Goal: Transaction & Acquisition: Obtain resource

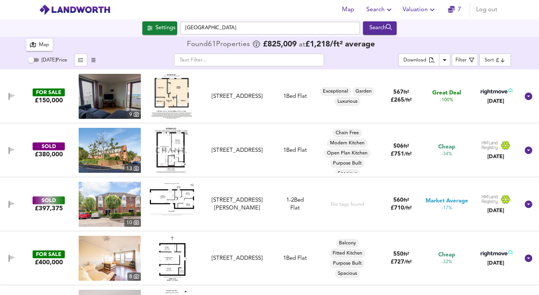
click at [378, 8] on span "Search" at bounding box center [379, 9] width 27 height 10
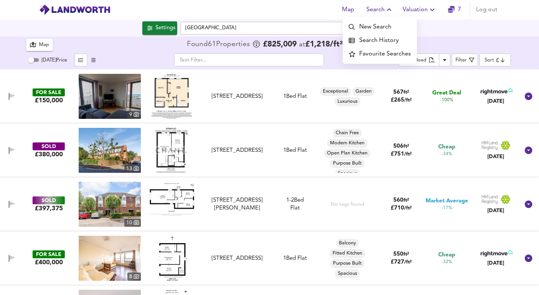
scroll to position [95, 0]
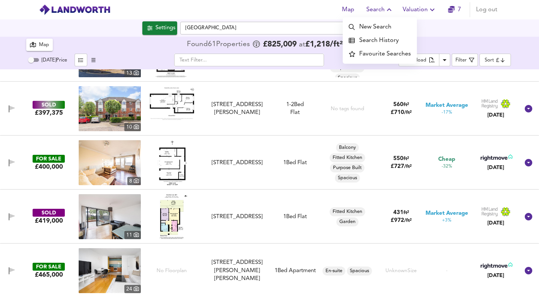
click at [421, 8] on span "Valuation" at bounding box center [419, 9] width 34 height 10
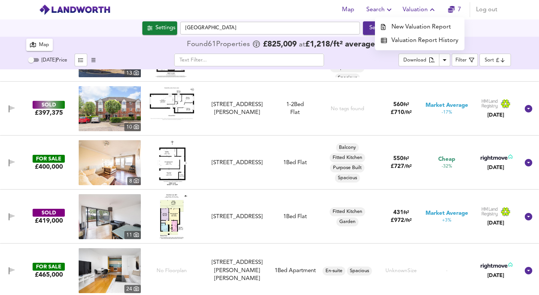
click at [377, 5] on span "Search" at bounding box center [379, 9] width 27 height 10
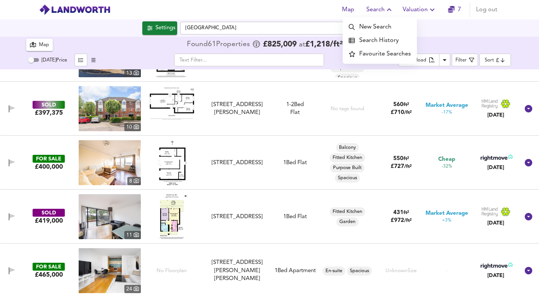
click at [370, 38] on li "Search History" at bounding box center [379, 40] width 74 height 13
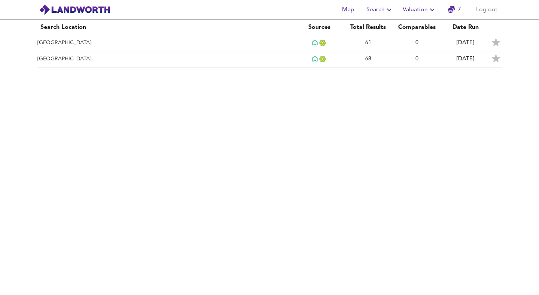
click at [377, 12] on span "Search" at bounding box center [379, 9] width 27 height 10
click at [367, 26] on li "New Search" at bounding box center [379, 26] width 74 height 13
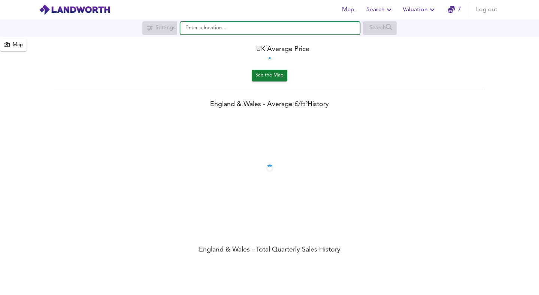
click at [210, 30] on input "text" at bounding box center [270, 28] width 180 height 13
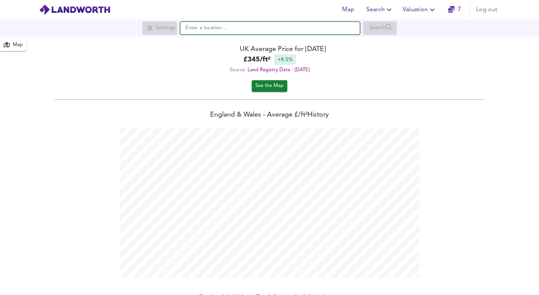
scroll to position [295, 539]
paste input "N7 9QL"
type input "N7 9QL"
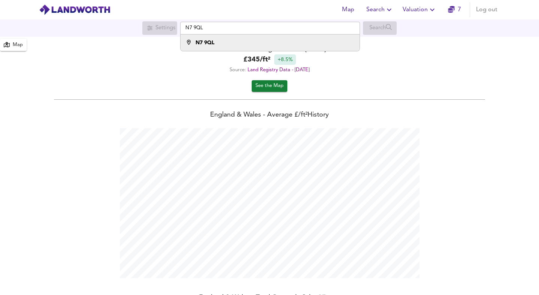
click at [205, 39] on div "N7 9QL" at bounding box center [204, 42] width 19 height 7
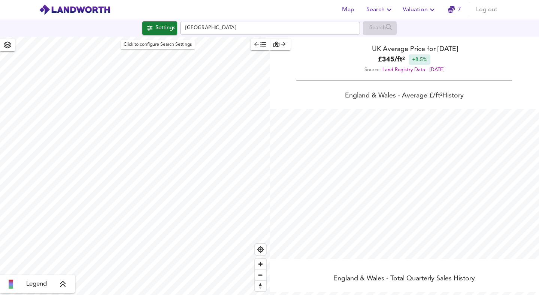
click at [162, 28] on div "Settings" at bounding box center [165, 28] width 20 height 10
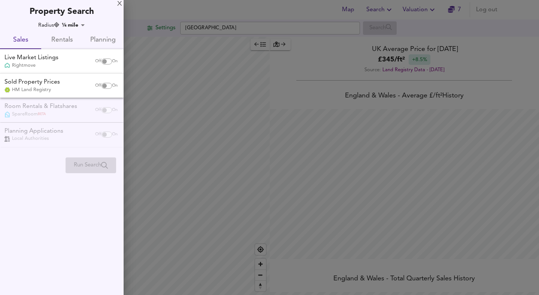
checkbox input "false"
checkbox input "true"
click at [61, 42] on span "Rentals" at bounding box center [62, 40] width 32 height 12
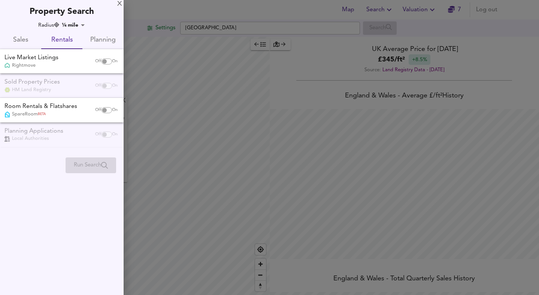
click at [107, 60] on input "checkbox" at bounding box center [104, 61] width 18 height 6
checkbox input "true"
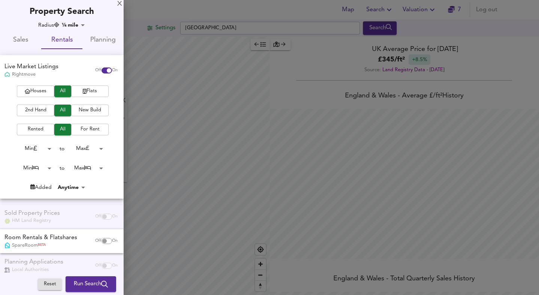
click at [83, 92] on icon "button" at bounding box center [85, 91] width 4 height 5
click at [44, 167] on body "Map Search Valuation 7 Log out Settings [GEOGRAPHIC_DATA] Search [GEOGRAPHIC_DA…" at bounding box center [269, 147] width 539 height 295
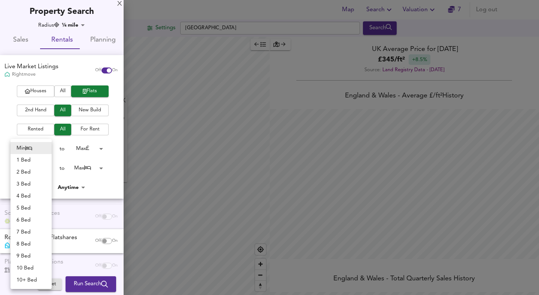
click at [36, 155] on li "1 Bed" at bounding box center [30, 160] width 41 height 12
type input "1"
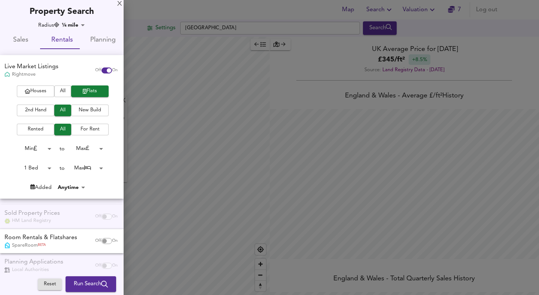
click at [91, 169] on body "Map Search Valuation 7 Log out Settings [GEOGRAPHIC_DATA] Search [GEOGRAPHIC_DA…" at bounding box center [269, 147] width 539 height 295
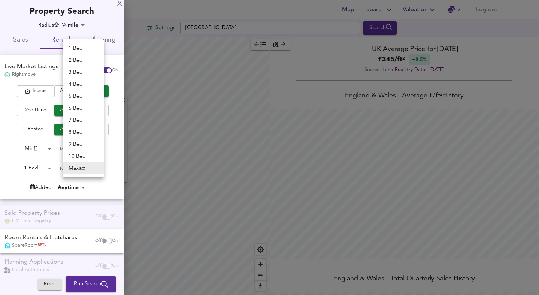
click at [80, 48] on li "1 Bed" at bounding box center [83, 48] width 41 height 12
type input "1"
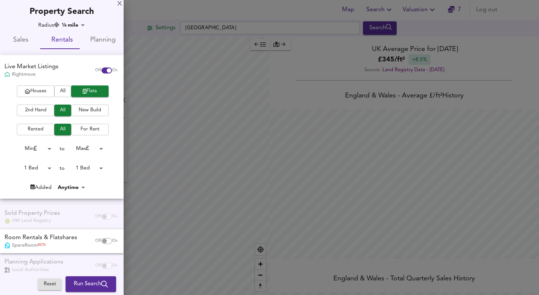
click at [67, 186] on body "Map Search Valuation 7 Log out Settings [GEOGRAPHIC_DATA] Search [GEOGRAPHIC_DA…" at bounding box center [269, 147] width 539 height 295
click at [10, 171] on div at bounding box center [269, 147] width 539 height 295
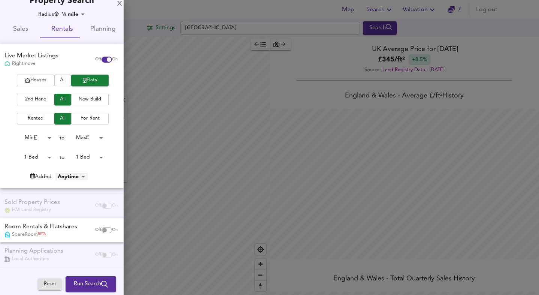
scroll to position [12, 0]
click at [80, 284] on span "Run Search" at bounding box center [91, 284] width 34 height 10
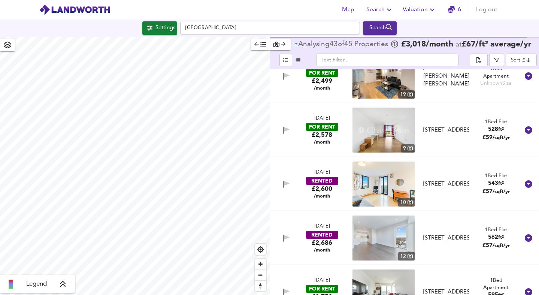
scroll to position [614, 0]
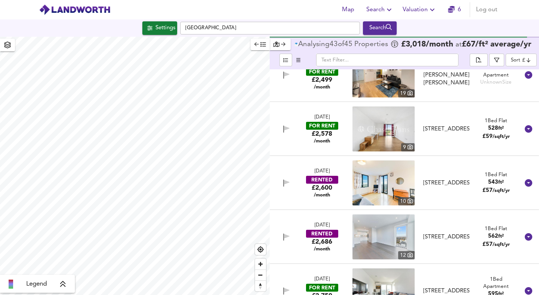
click at [390, 247] on img at bounding box center [383, 236] width 62 height 45
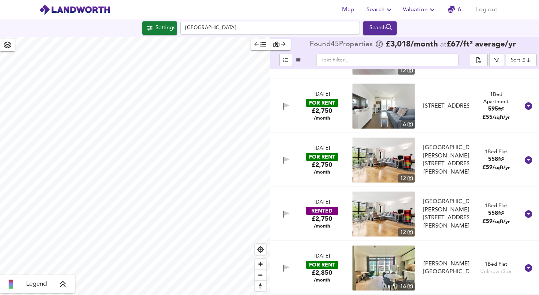
scroll to position [807, 0]
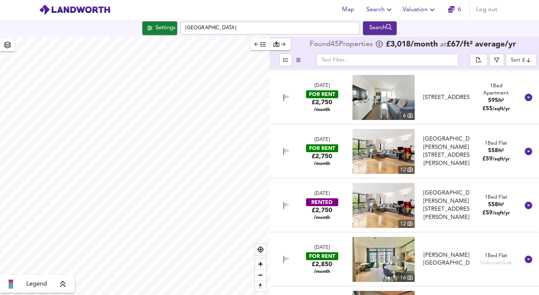
click at [395, 209] on img at bounding box center [383, 205] width 62 height 45
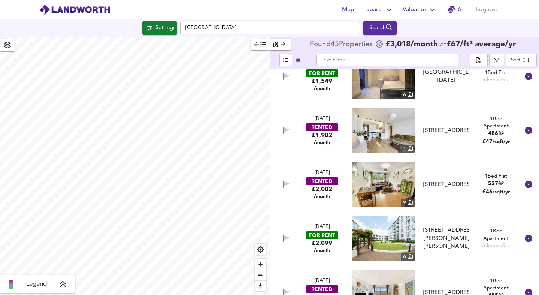
scroll to position [0, 0]
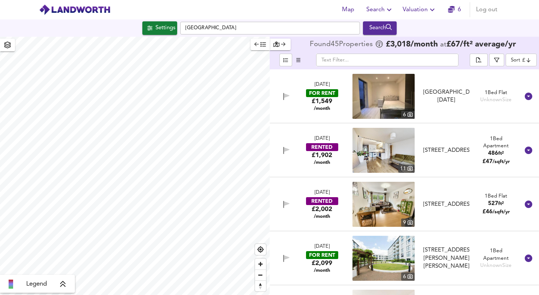
click at [420, 150] on div "[STREET_ADDRESS]" at bounding box center [446, 150] width 52 height 8
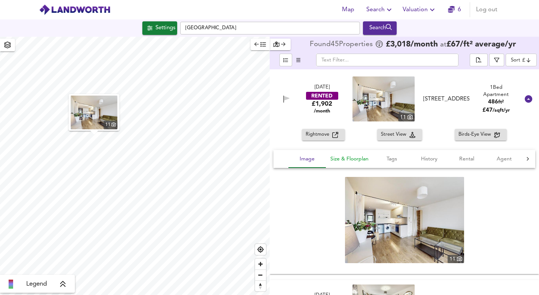
scroll to position [98, 0]
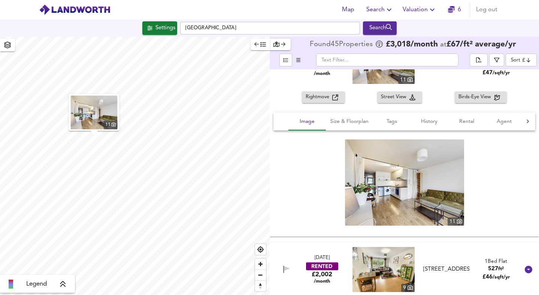
click at [460, 222] on div "11" at bounding box center [455, 221] width 16 height 8
click at [518, 62] on body "Map Search Valuation 6 Log out [GEOGRAPHIC_DATA] Search 11 Legend Found 45 Prop…" at bounding box center [269, 147] width 539 height 295
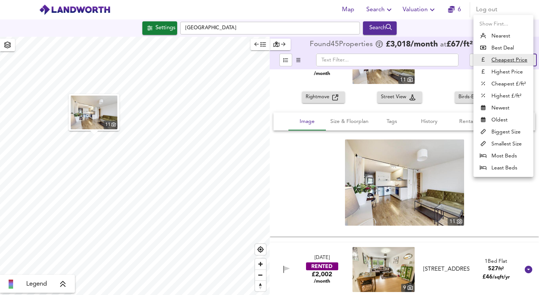
click at [461, 67] on div at bounding box center [269, 147] width 539 height 295
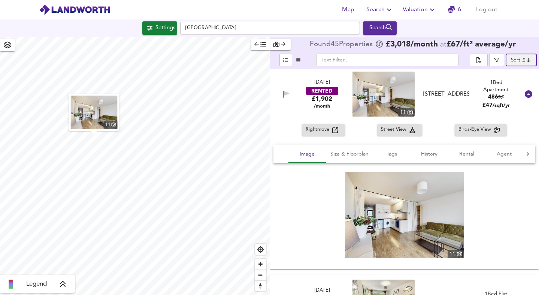
scroll to position [0, 0]
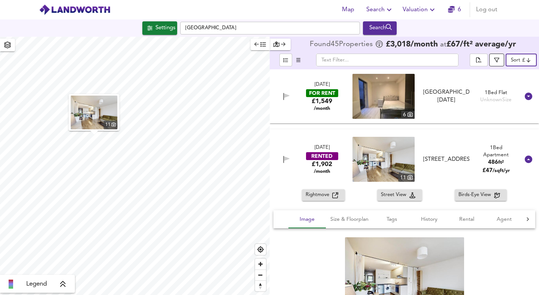
click at [496, 56] on button "button" at bounding box center [496, 60] width 15 height 13
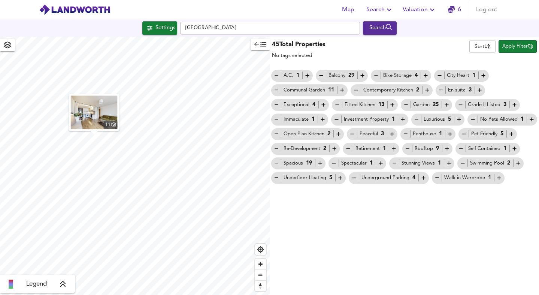
click at [516, 46] on span "Apply Filter" at bounding box center [517, 46] width 31 height 9
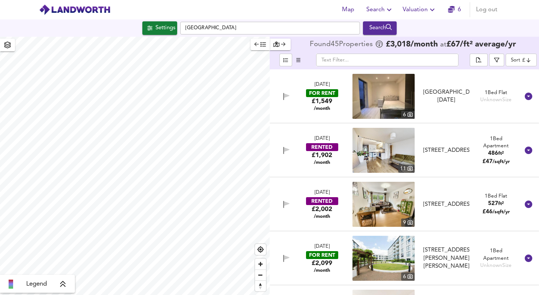
click at [403, 100] on img at bounding box center [383, 96] width 62 height 45
click at [470, 146] on div "[DATE] RENTED £1,902 /month [STREET_ADDRESS] 1 Bed Apartment 486 ft² £ 47 /sqft…" at bounding box center [395, 150] width 249 height 45
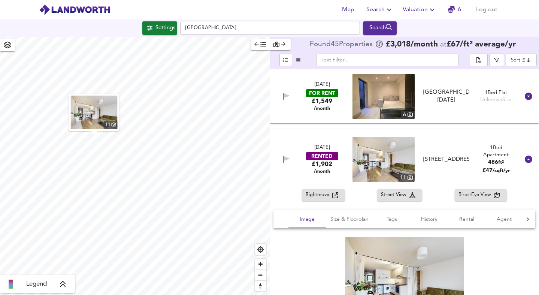
click at [323, 197] on span "Rightmove" at bounding box center [318, 195] width 27 height 9
click at [524, 159] on icon at bounding box center [527, 158] width 7 height 7
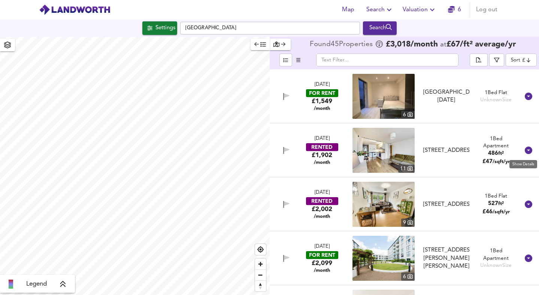
click at [527, 150] on icon at bounding box center [527, 149] width 7 height 7
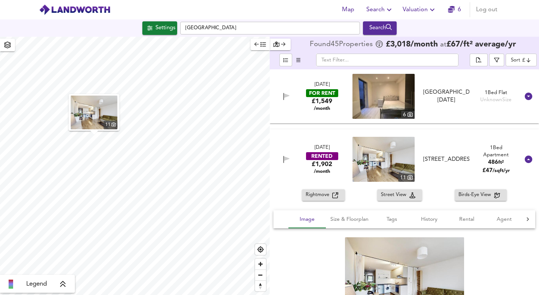
drag, startPoint x: 449, startPoint y: 163, endPoint x: 463, endPoint y: 173, distance: 17.5
click at [463, 163] on div "[STREET_ADDRESS]" at bounding box center [446, 159] width 46 height 8
copy div "NW1 9XZ"
drag, startPoint x: 443, startPoint y: 100, endPoint x: 466, endPoint y: 101, distance: 22.8
click at [466, 101] on div "[GEOGRAPHIC_DATA][DATE]" at bounding box center [446, 96] width 46 height 16
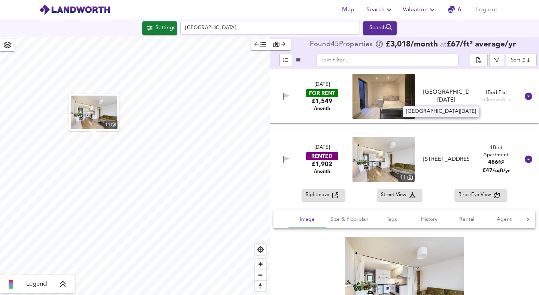
copy div "N1 [DATE]"
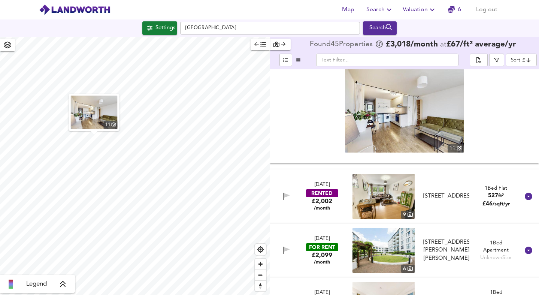
scroll to position [177, 0]
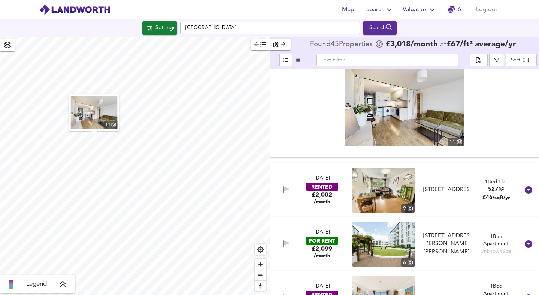
click at [393, 190] on img at bounding box center [383, 189] width 62 height 45
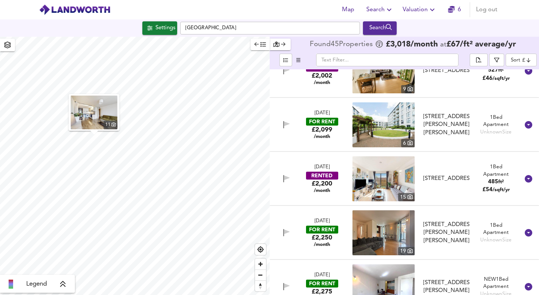
scroll to position [301, 0]
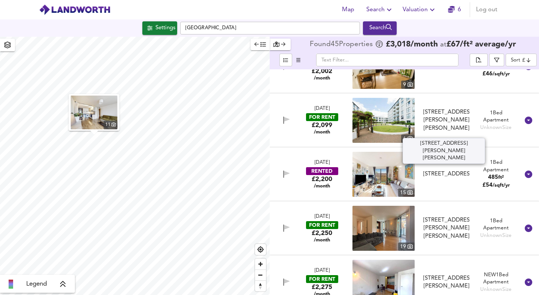
drag, startPoint x: 432, startPoint y: 131, endPoint x: 454, endPoint y: 132, distance: 21.7
click at [454, 132] on div "[STREET_ADDRESS][PERSON_NAME][PERSON_NAME]" at bounding box center [446, 120] width 46 height 24
copy div "N1 0GJ"
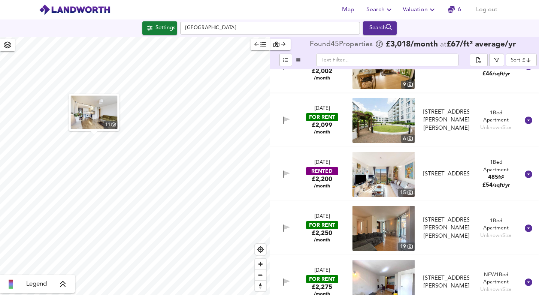
click at [352, 176] on img at bounding box center [383, 174] width 62 height 45
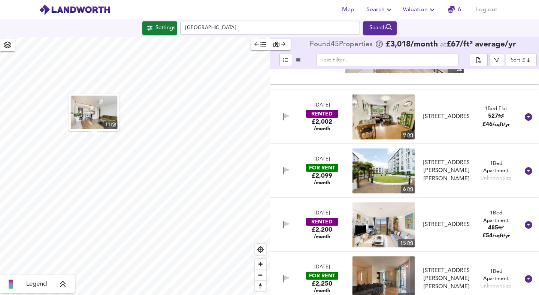
scroll to position [250, 0]
drag, startPoint x: 444, startPoint y: 232, endPoint x: 466, endPoint y: 233, distance: 22.1
click at [466, 229] on div "[STREET_ADDRESS]" at bounding box center [446, 225] width 46 height 8
copy div "N1 0BN"
click at [326, 169] on div "FOR RENT" at bounding box center [322, 168] width 32 height 8
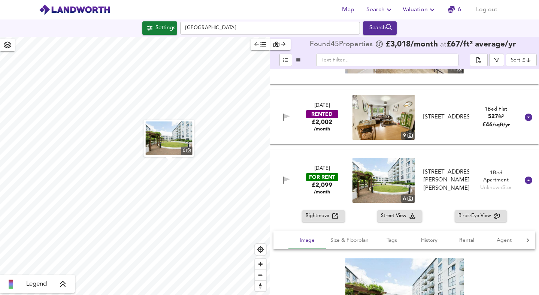
click at [322, 213] on span "Rightmove" at bounding box center [318, 215] width 27 height 9
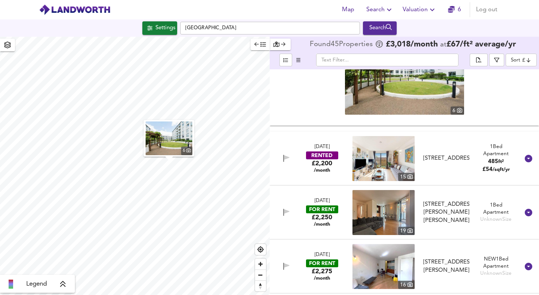
scroll to position [481, 0]
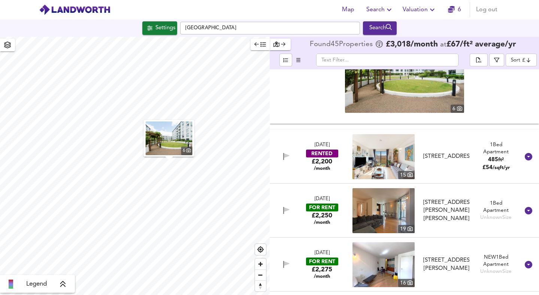
click at [414, 212] on div "[DATE] FOR RENT £2,250 /month [STREET_ADDRESS][GEOGRAPHIC_DATA][PERSON_NAME][PE…" at bounding box center [395, 210] width 249 height 45
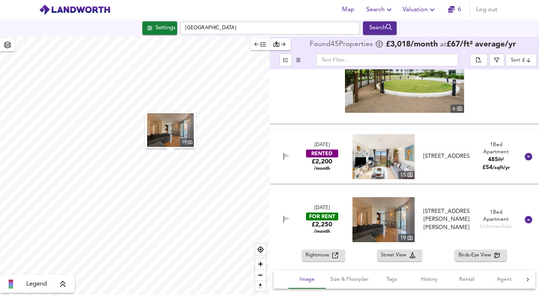
click at [320, 259] on button "Rightmove" at bounding box center [323, 255] width 43 height 12
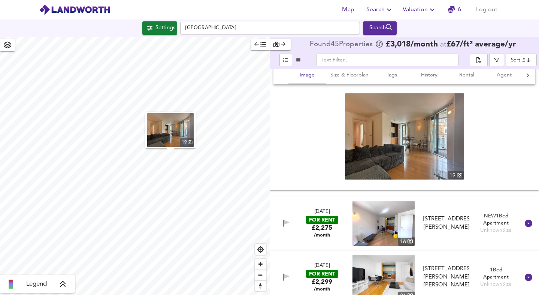
scroll to position [739, 0]
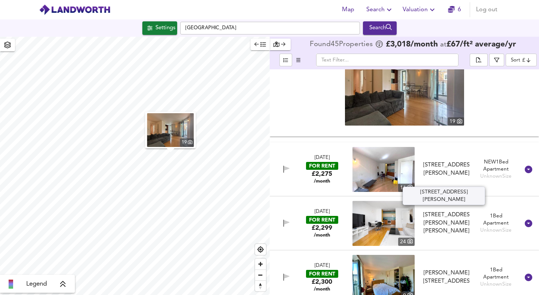
click at [423, 170] on div "[STREET_ADDRESS][PERSON_NAME]" at bounding box center [446, 169] width 46 height 16
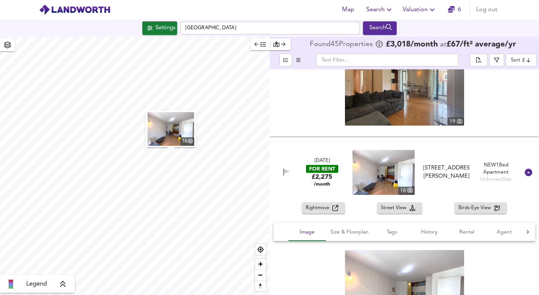
click at [324, 208] on span "Rightmove" at bounding box center [318, 208] width 27 height 9
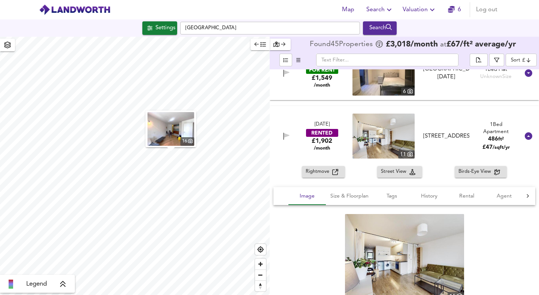
scroll to position [0, 0]
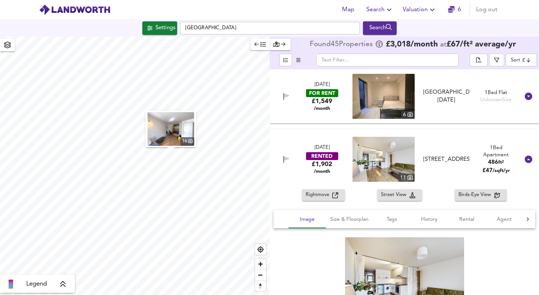
type input "559"
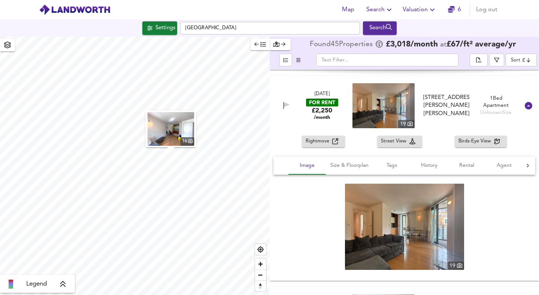
scroll to position [597, 0]
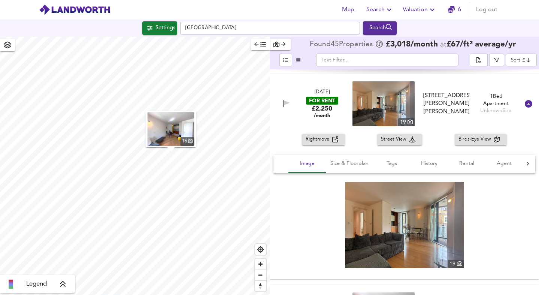
click at [385, 10] on span "Search" at bounding box center [379, 9] width 27 height 10
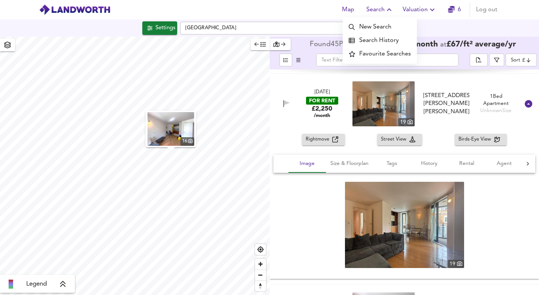
click at [378, 36] on li "Search History" at bounding box center [379, 40] width 74 height 13
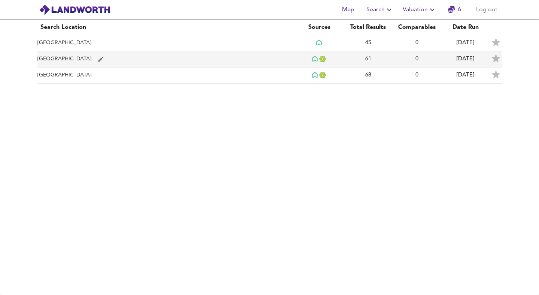
click at [142, 58] on td "[GEOGRAPHIC_DATA]" at bounding box center [166, 59] width 258 height 16
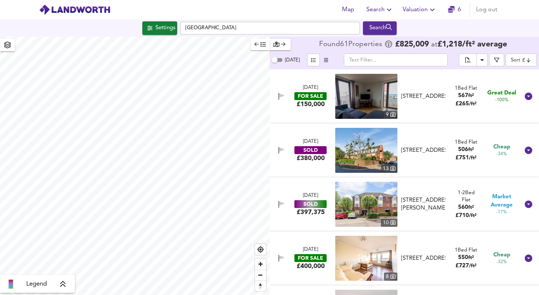
click at [230, 28] on input "[GEOGRAPHIC_DATA]" at bounding box center [270, 28] width 180 height 13
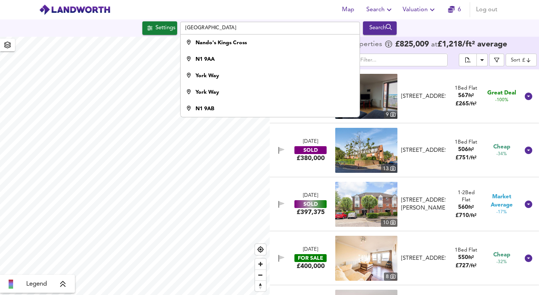
type input "[GEOGRAPHIC_DATA]"
checkbox input "false"
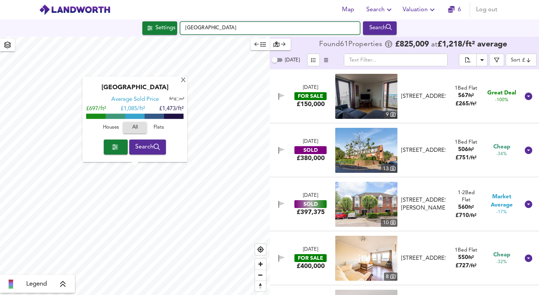
click at [231, 30] on input "[GEOGRAPHIC_DATA]" at bounding box center [270, 28] width 180 height 13
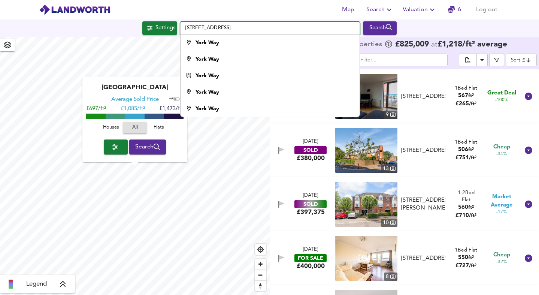
click at [219, 27] on input "[STREET_ADDRESS]" at bounding box center [270, 28] width 180 height 13
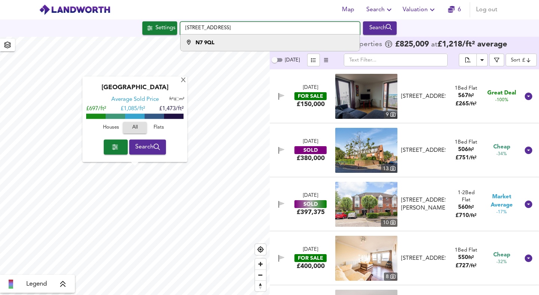
type input "[STREET_ADDRESS]"
click at [214, 43] on strong "N7 9QL" at bounding box center [204, 42] width 19 height 5
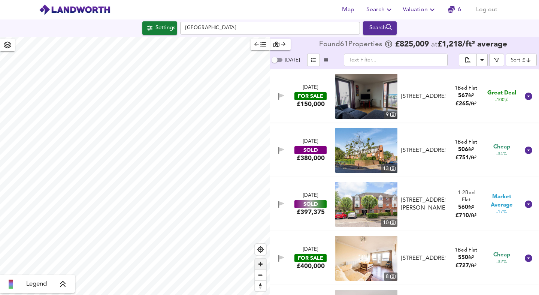
click at [260, 260] on span "Zoom in" at bounding box center [260, 263] width 11 height 11
click at [258, 277] on span "Zoom out" at bounding box center [260, 274] width 11 height 10
click at [213, 294] on html "Map Search Valuation 6 Log out [GEOGRAPHIC_DATA] 0AZ Search Legend Found 61 Pro…" at bounding box center [269, 147] width 539 height 295
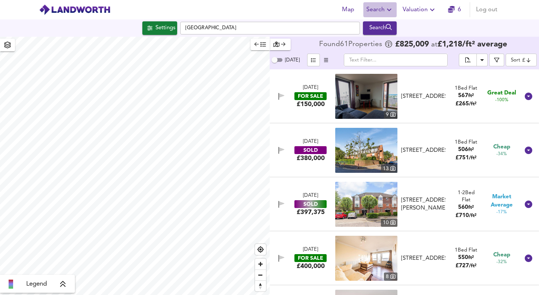
click at [372, 9] on span "Search" at bounding box center [379, 9] width 27 height 10
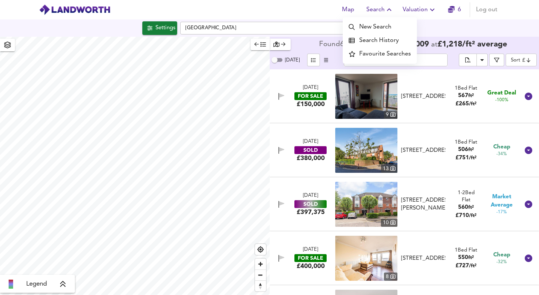
click at [371, 25] on li "New Search" at bounding box center [379, 26] width 74 height 13
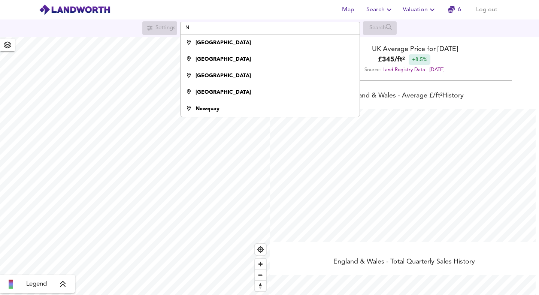
scroll to position [295, 539]
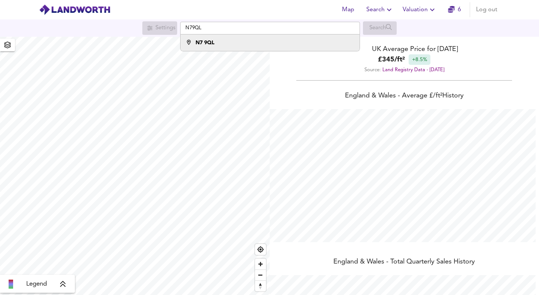
type input "N79QL"
click at [221, 42] on div "N7 9QL" at bounding box center [268, 42] width 172 height 7
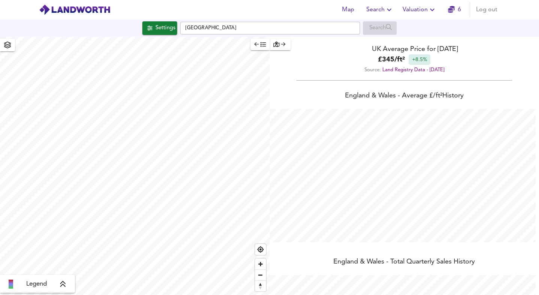
checkbox input "false"
checkbox input "true"
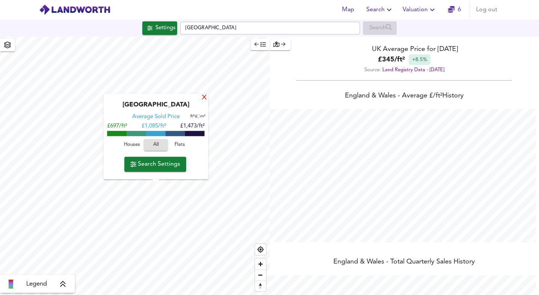
click at [203, 97] on div "X" at bounding box center [204, 97] width 6 height 7
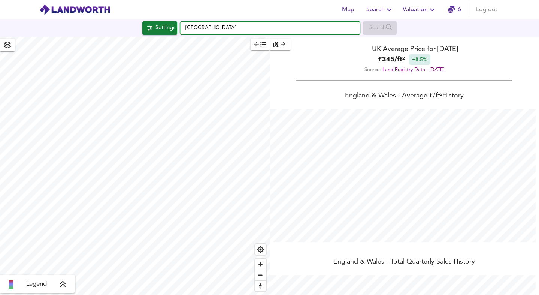
click at [214, 27] on input "[GEOGRAPHIC_DATA]" at bounding box center [270, 28] width 180 height 13
type input "[STREET_ADDRESS]"
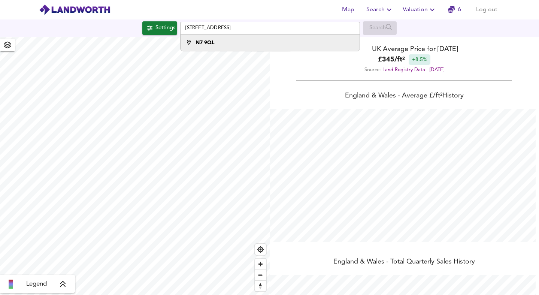
click at [213, 44] on strong "N7 9QL" at bounding box center [204, 42] width 19 height 5
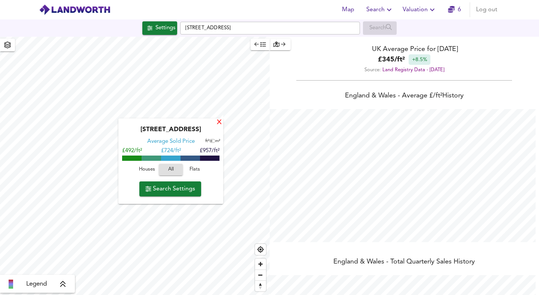
click at [220, 125] on div "X" at bounding box center [219, 122] width 6 height 7
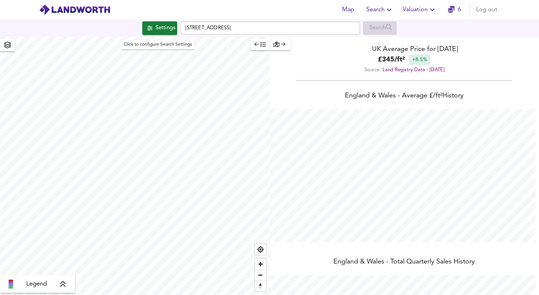
click at [160, 31] on div "Settings" at bounding box center [165, 28] width 20 height 10
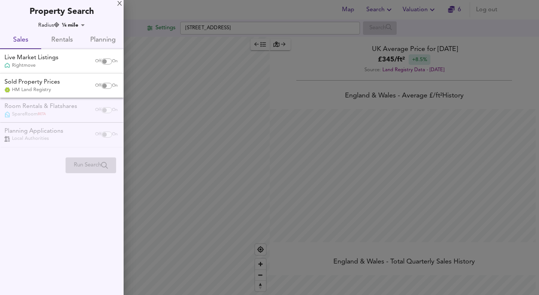
click at [106, 86] on input "checkbox" at bounding box center [104, 86] width 18 height 6
checkbox input "true"
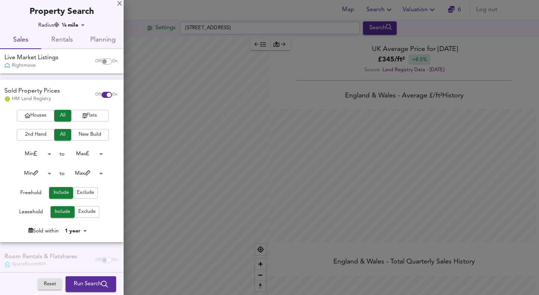
click at [85, 115] on span "Flats" at bounding box center [90, 115] width 30 height 9
click at [32, 136] on span "2nd Hand" at bounding box center [36, 134] width 30 height 9
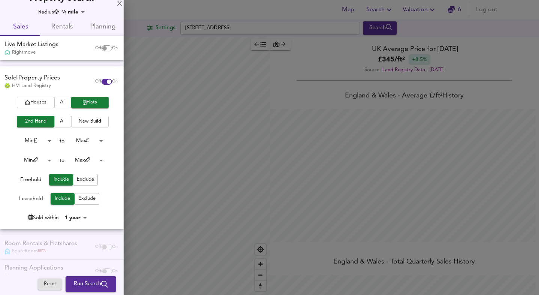
scroll to position [20, 0]
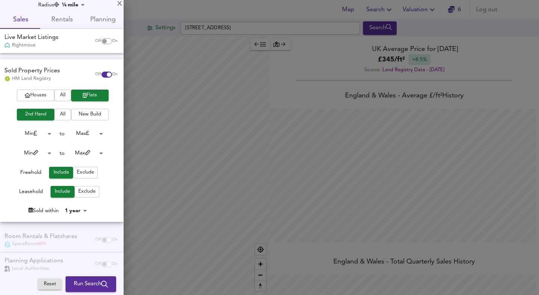
click at [43, 152] on body "Map Search Valuation 6 Log out Settings York Way, N7 9QL Search Legend UK Avera…" at bounding box center [269, 147] width 539 height 295
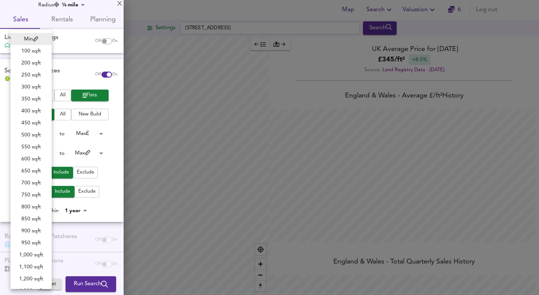
click at [78, 70] on div at bounding box center [269, 147] width 539 height 295
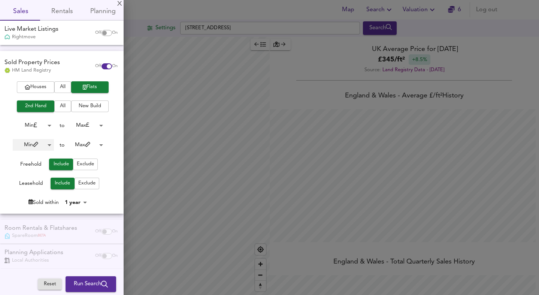
scroll to position [31, 0]
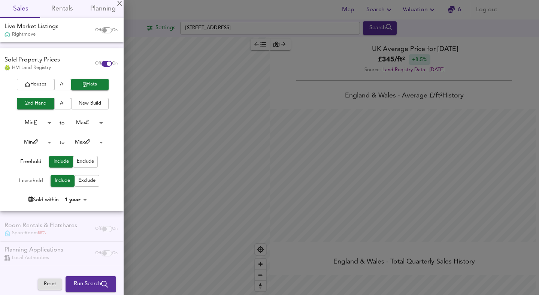
click at [77, 199] on body "Map Search Valuation 6 Log out Settings York Way, N7 9QL Search Legend UK Avera…" at bounding box center [269, 147] width 539 height 295
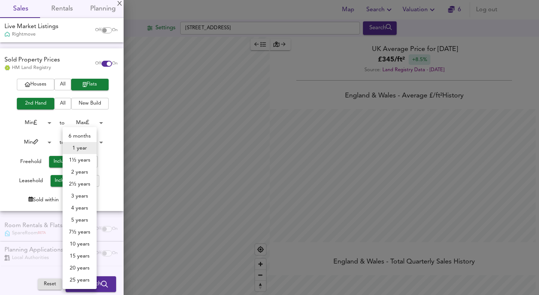
click at [15, 181] on div at bounding box center [269, 147] width 539 height 295
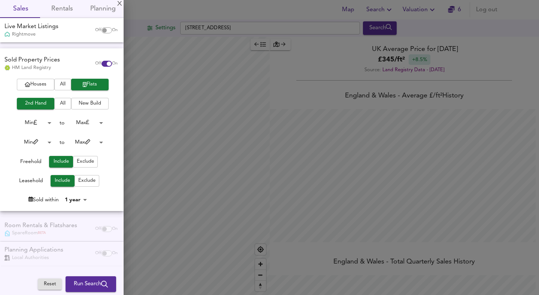
click at [83, 284] on span "Run Search" at bounding box center [91, 284] width 34 height 10
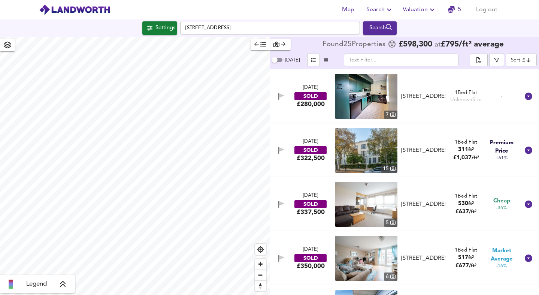
click at [357, 100] on img at bounding box center [366, 96] width 62 height 45
click at [500, 60] on span "button" at bounding box center [496, 59] width 7 height 5
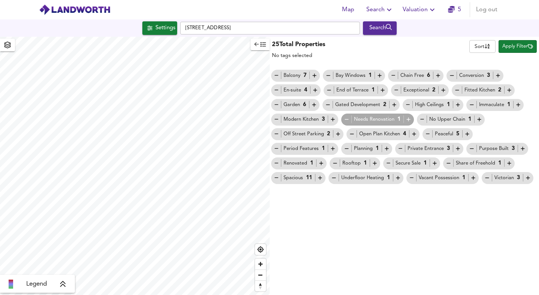
click at [509, 49] on span "Apply Filter" at bounding box center [517, 46] width 31 height 9
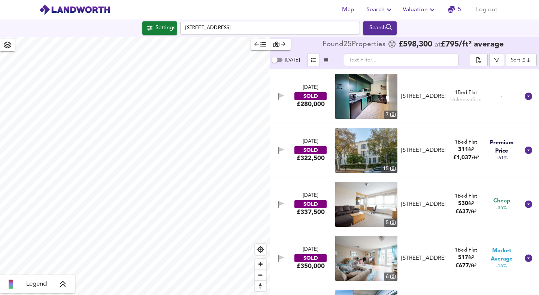
click at [365, 152] on img at bounding box center [366, 150] width 62 height 45
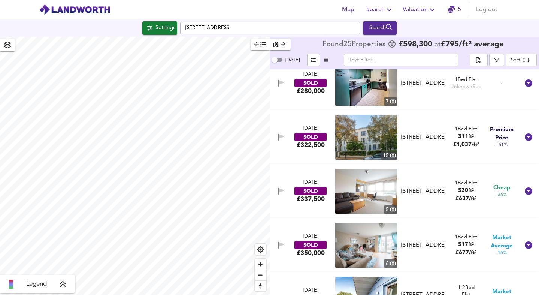
scroll to position [14, 0]
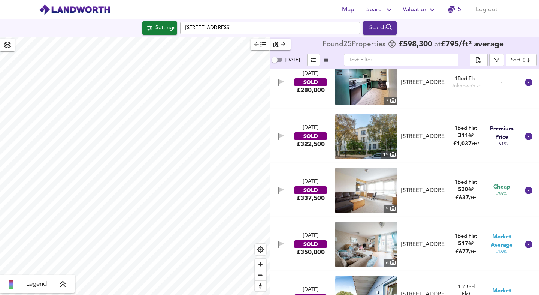
click at [414, 8] on span "Valuation" at bounding box center [419, 9] width 34 height 10
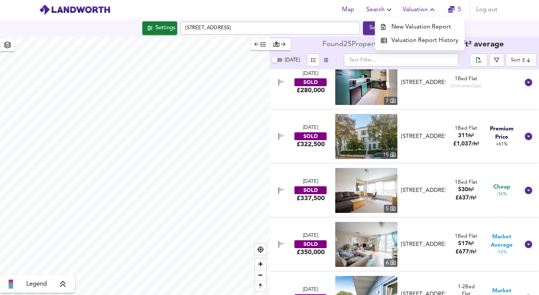
click at [414, 31] on li "New Valuation Report" at bounding box center [419, 26] width 89 height 13
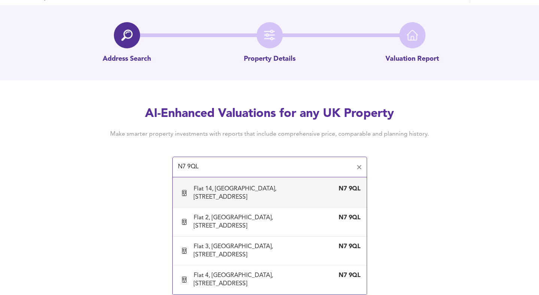
scroll to position [170, 0]
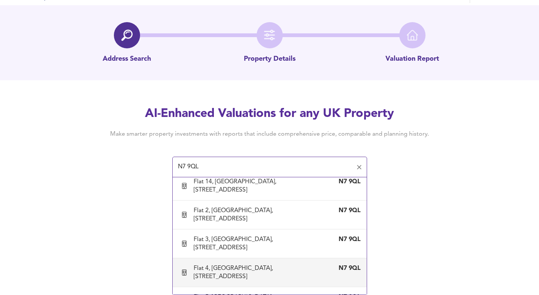
click at [223, 271] on div "Flat 4, City Of London Point, 107 York Way, London, Camden" at bounding box center [262, 272] width 137 height 16
type input "Flat 4, City Of London Point, 107 York Way, London, Camden"
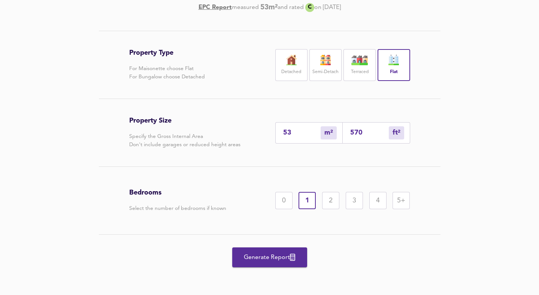
scroll to position [151, 0]
click at [294, 135] on input "53" at bounding box center [301, 133] width 37 height 8
type input "5"
type input "54"
type input "58"
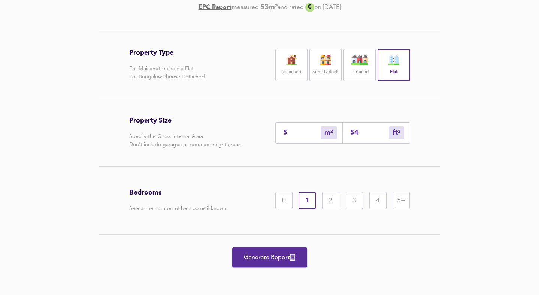
type input "624"
type input "58"
click at [289, 150] on div "Property Size Specify the Gross Internal Area Don't include garages or reduced …" at bounding box center [269, 132] width 281 height 67
click at [251, 258] on span "Generate Report" at bounding box center [270, 257] width 60 height 10
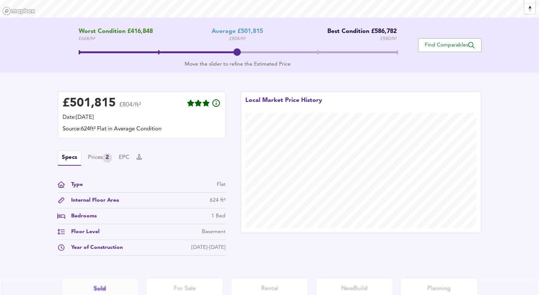
scroll to position [56, 0]
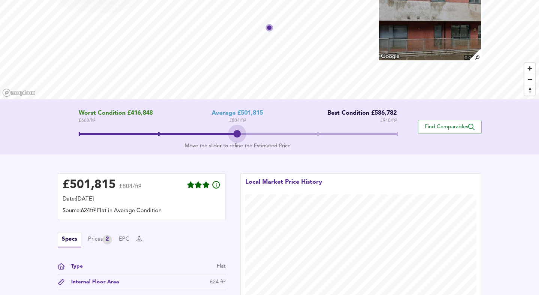
drag, startPoint x: 237, startPoint y: 131, endPoint x: 256, endPoint y: 132, distance: 19.5
click at [256, 132] on span at bounding box center [238, 134] width 318 height 13
drag, startPoint x: 238, startPoint y: 132, endPoint x: 263, endPoint y: 132, distance: 24.3
click at [264, 132] on span at bounding box center [238, 134] width 318 height 13
click at [267, 132] on span at bounding box center [238, 134] width 318 height 13
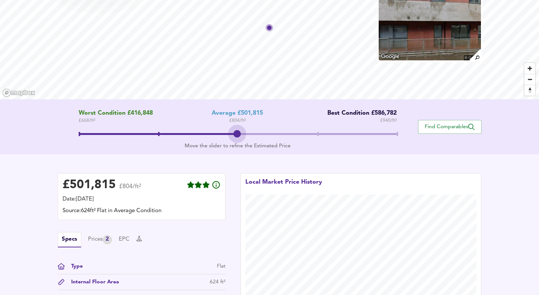
click at [267, 132] on span at bounding box center [238, 134] width 318 height 13
click at [447, 125] on span "Find Comparables" at bounding box center [449, 126] width 55 height 7
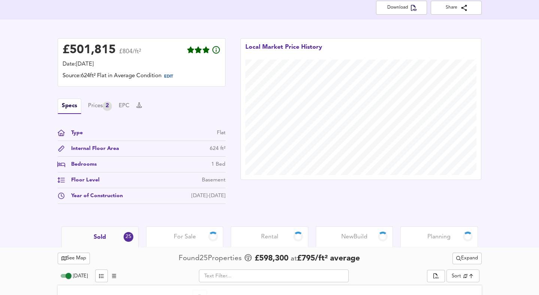
scroll to position [301, 0]
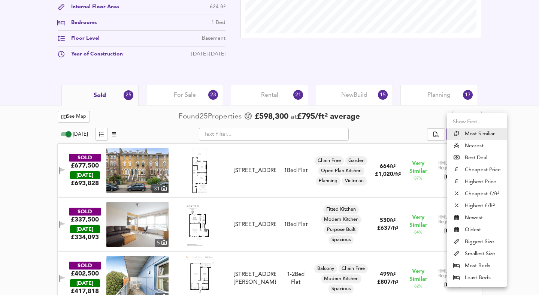
click at [468, 145] on li "Nearest" at bounding box center [477, 146] width 60 height 12
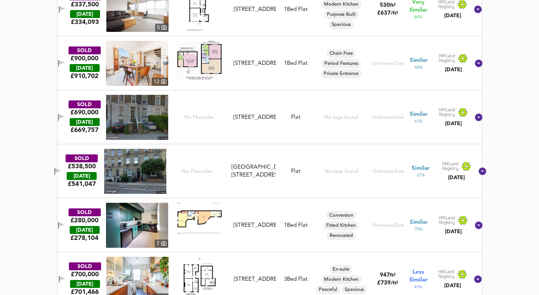
scroll to position [462, 0]
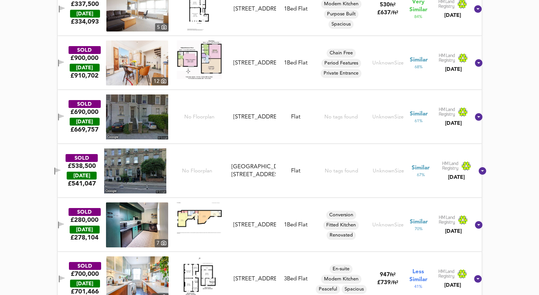
click at [150, 170] on img at bounding box center [135, 170] width 62 height 45
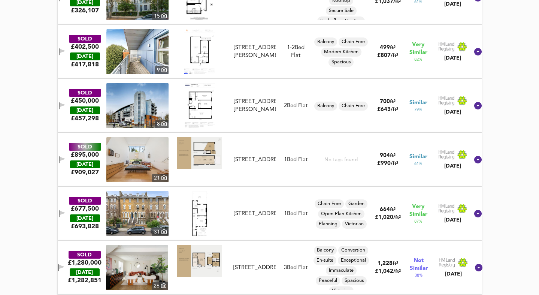
scroll to position [1203, 0]
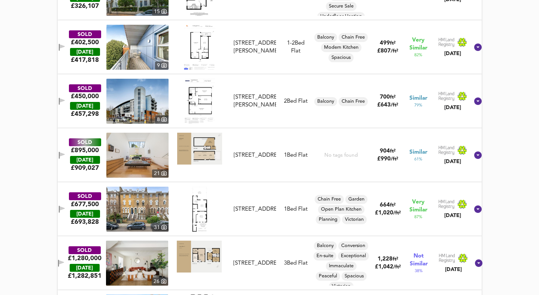
click at [222, 212] on div at bounding box center [199, 208] width 62 height 45
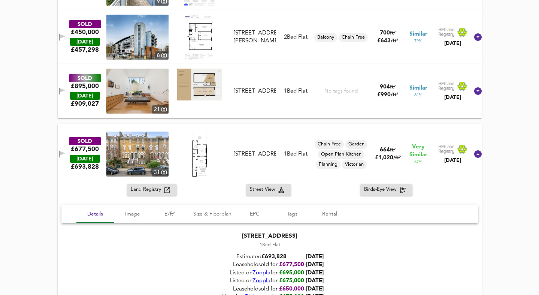
scroll to position [1277, 0]
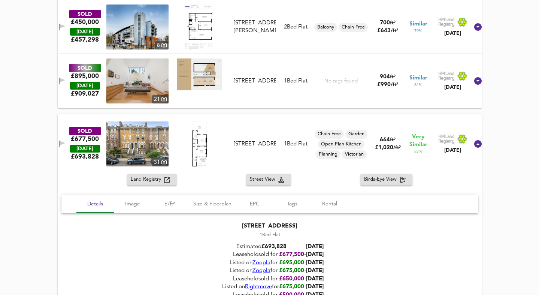
click at [141, 141] on img at bounding box center [137, 143] width 62 height 45
click at [474, 146] on icon at bounding box center [477, 143] width 7 height 7
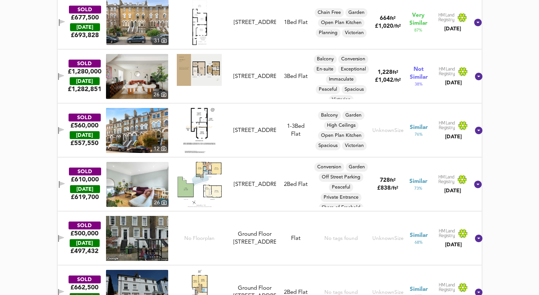
scroll to position [1391, 0]
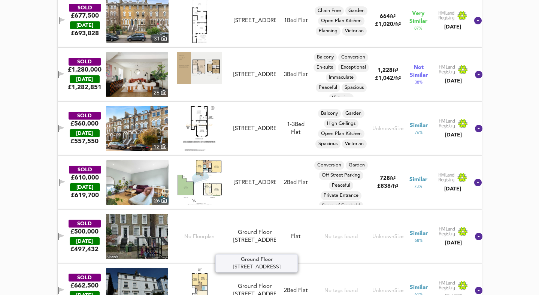
click at [249, 231] on div "Ground Floor Flat, 108 Agar Grove, NW1 9TY" at bounding box center [254, 236] width 43 height 16
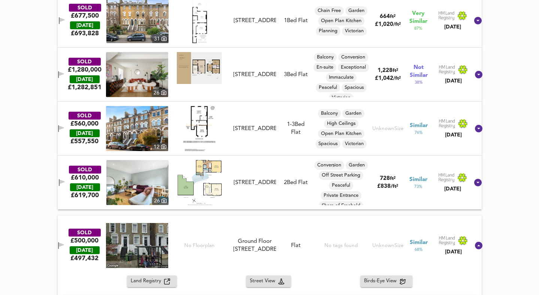
click at [250, 186] on div "Upper Flat, 252a Camden Road, NW1 9HE" at bounding box center [255, 183] width 42 height 8
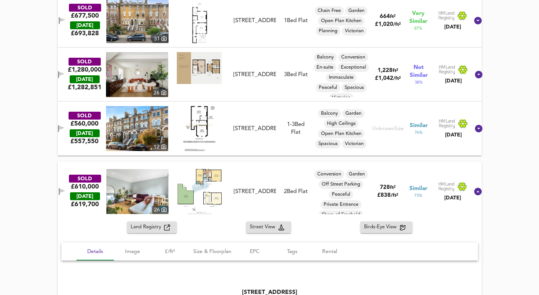
click at [147, 199] on img at bounding box center [137, 191] width 62 height 45
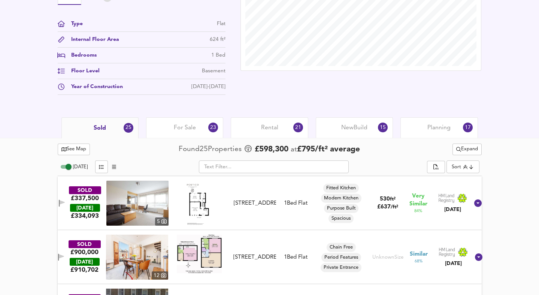
scroll to position [268, 0]
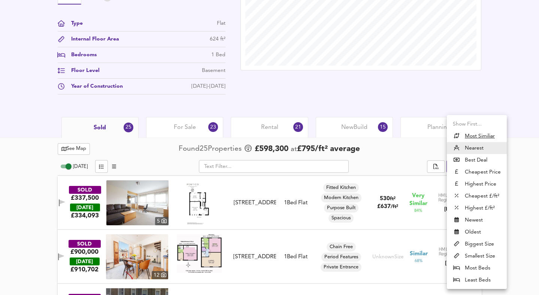
click at [477, 278] on li "Least Beds" at bounding box center [477, 280] width 60 height 12
type input "leastbeds"
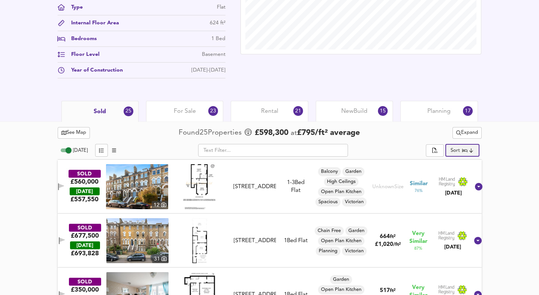
scroll to position [289, 0]
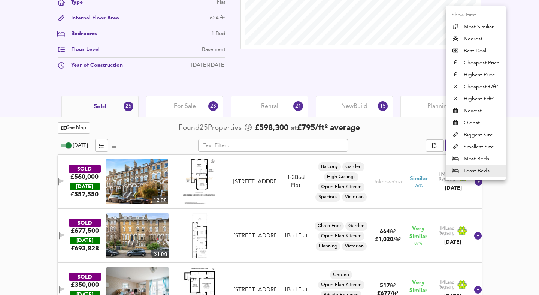
click at [503, 193] on div at bounding box center [269, 147] width 539 height 295
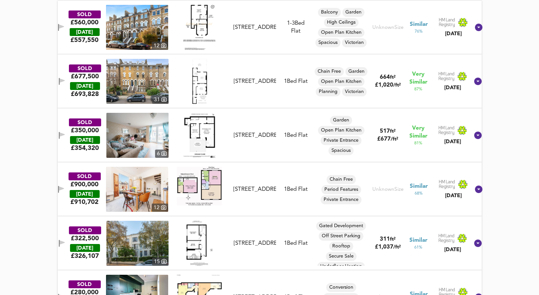
scroll to position [445, 0]
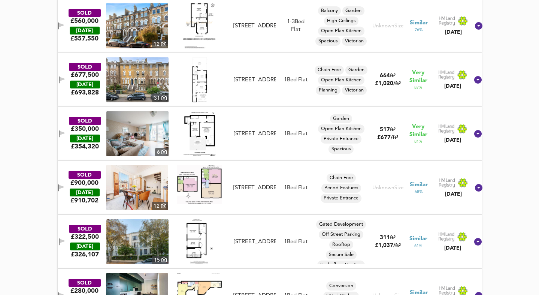
click at [235, 238] on div "Flat 12, Cliff Court, Cliff Road, NW1 9AP" at bounding box center [255, 242] width 48 height 8
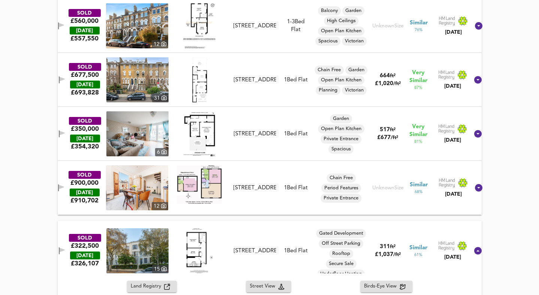
click at [190, 248] on img at bounding box center [199, 250] width 26 height 45
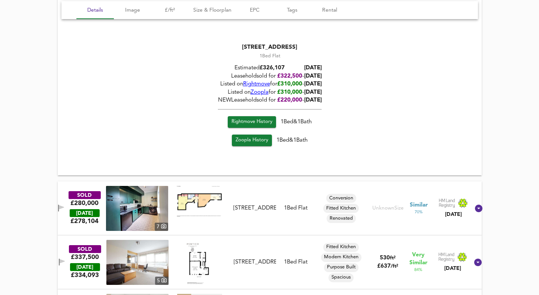
scroll to position [746, 0]
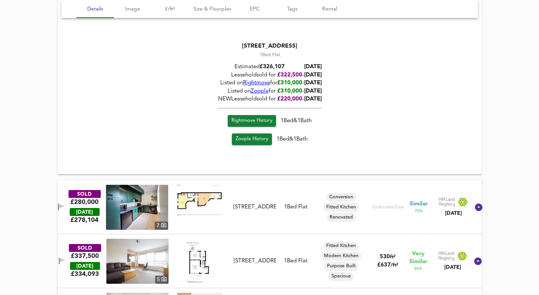
click at [203, 209] on img at bounding box center [199, 200] width 45 height 31
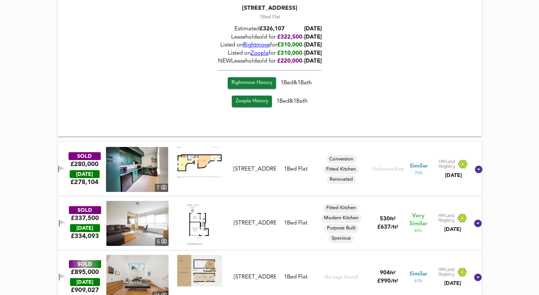
scroll to position [786, 0]
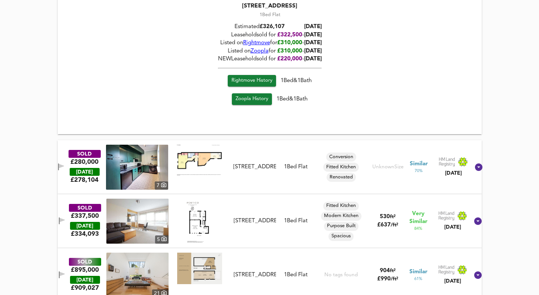
click at [148, 158] on img at bounding box center [137, 166] width 62 height 45
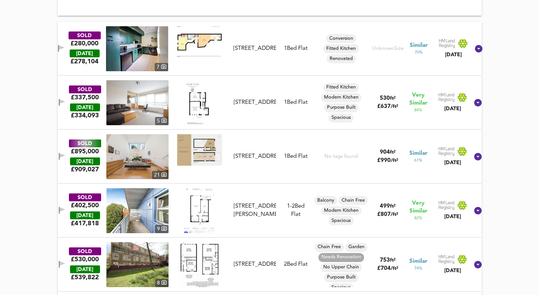
scroll to position [905, 0]
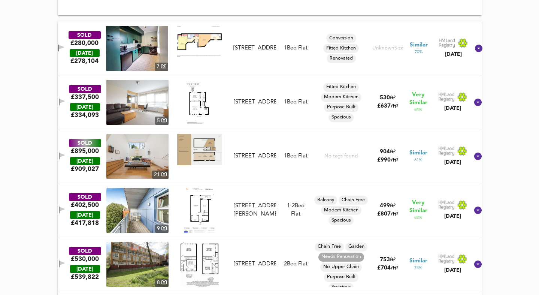
click at [165, 207] on img at bounding box center [137, 210] width 62 height 45
drag, startPoint x: 255, startPoint y: 216, endPoint x: 274, endPoint y: 216, distance: 19.1
click at [274, 216] on div "Flat 31, 253 Hungerford Road, N7 9LL" at bounding box center [255, 210] width 42 height 16
copy div "N7 9LL"
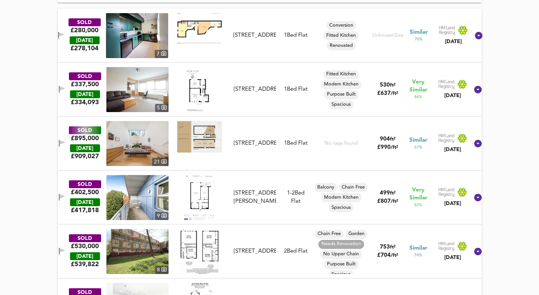
scroll to position [917, 0]
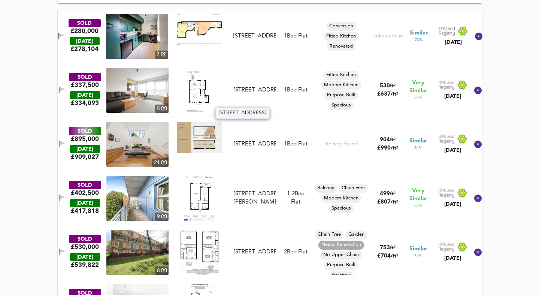
click at [276, 94] on div "Flat 22, Shepherd House, York Way Estate, N7 9QB" at bounding box center [255, 90] width 48 height 8
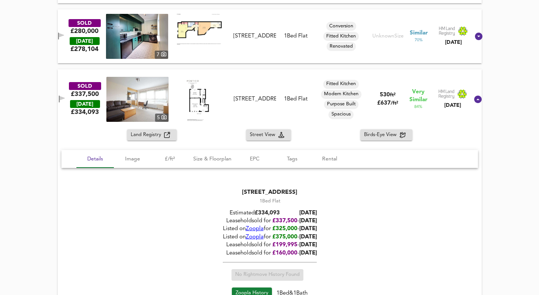
click at [159, 113] on div "5" at bounding box center [161, 117] width 13 height 8
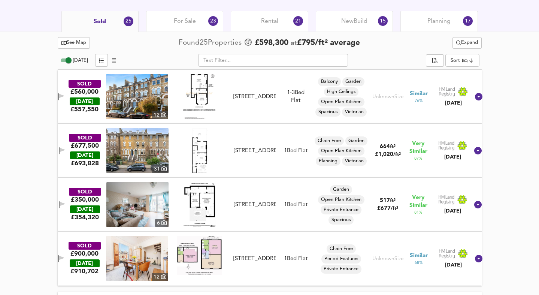
scroll to position [375, 0]
click at [244, 200] on div "37 Corporation Street, N7 9ET" at bounding box center [255, 204] width 42 height 8
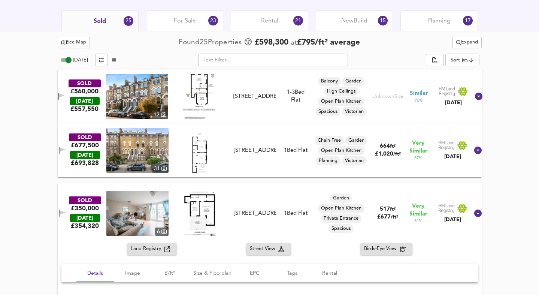
click at [209, 211] on img at bounding box center [199, 213] width 33 height 45
click at [145, 221] on img at bounding box center [137, 213] width 62 height 45
drag, startPoint x: 255, startPoint y: 216, endPoint x: 282, endPoint y: 216, distance: 26.6
click at [282, 216] on div "SOLD £350,000 TODAY £ 354,320 6 37 Corporation Street, N7 9ET 37 Corporation St…" at bounding box center [260, 213] width 417 height 45
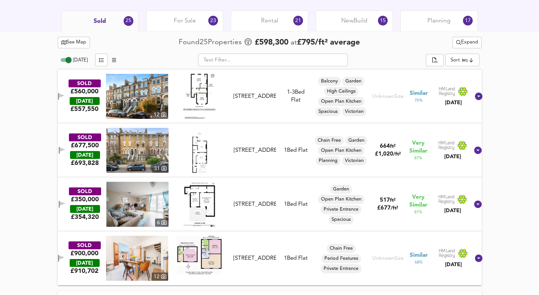
drag, startPoint x: 256, startPoint y: 205, endPoint x: 280, endPoint y: 205, distance: 24.3
click at [280, 205] on div "SOLD £350,000 TODAY £ 354,320 6 37 Corporation Street, N7 9ET 37 Corporation St…" at bounding box center [260, 204] width 417 height 45
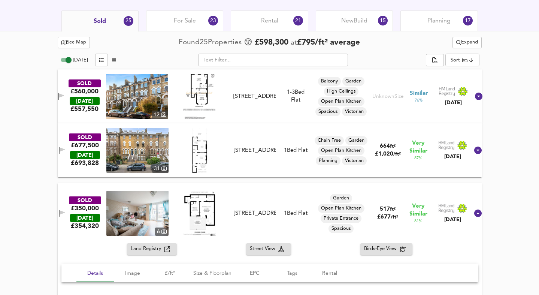
copy div "N7 9ET 37 Corporation Street, N7 9ET 1 Bed Flat Garden Open Plan Kitchen Privat…"
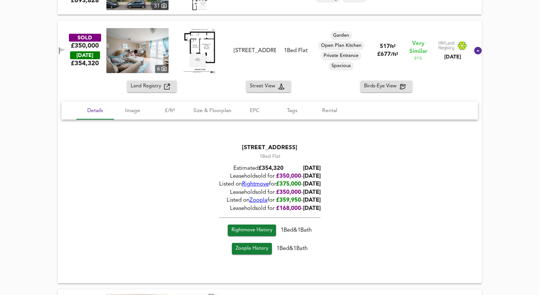
scroll to position [537, 0]
click at [474, 48] on icon at bounding box center [477, 49] width 7 height 7
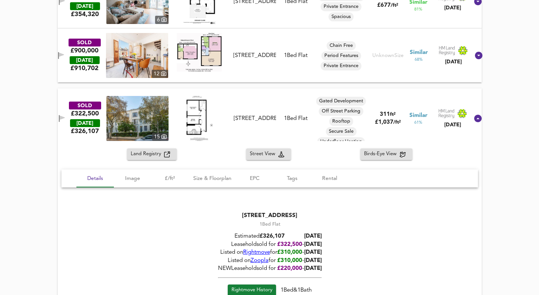
scroll to position [578, 0]
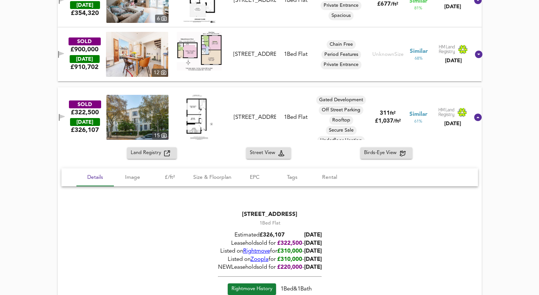
click at [218, 54] on img at bounding box center [199, 51] width 45 height 39
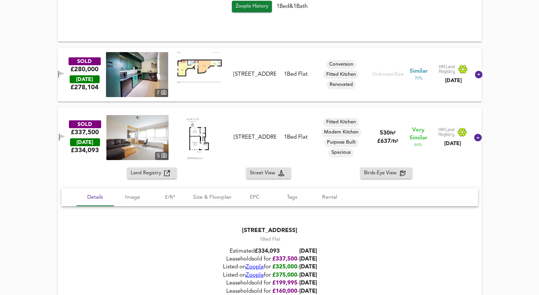
scroll to position [880, 0]
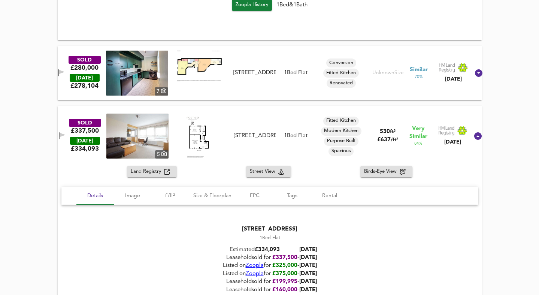
click at [211, 76] on img at bounding box center [199, 66] width 45 height 31
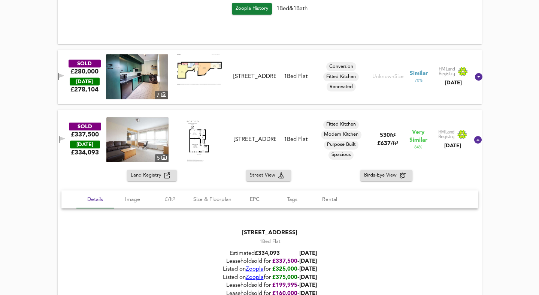
scroll to position [874, 0]
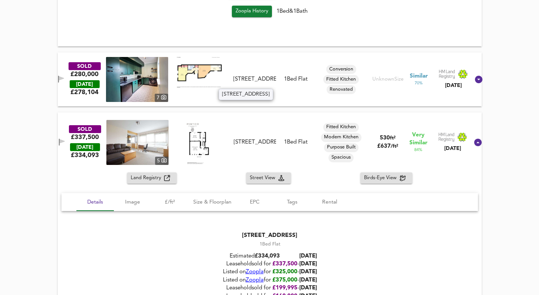
drag, startPoint x: 253, startPoint y: 81, endPoint x: 276, endPoint y: 82, distance: 23.6
click at [276, 82] on div "Flat 2, 149 York Way, N7 9LG" at bounding box center [254, 79] width 49 height 8
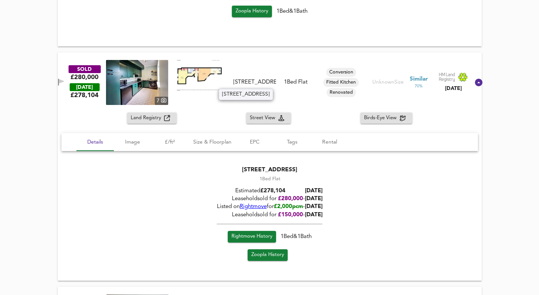
copy div "N7 9LG"
click at [222, 78] on img at bounding box center [199, 75] width 45 height 31
click at [162, 80] on img at bounding box center [137, 82] width 62 height 45
